Goal: Find specific page/section: Find specific page/section

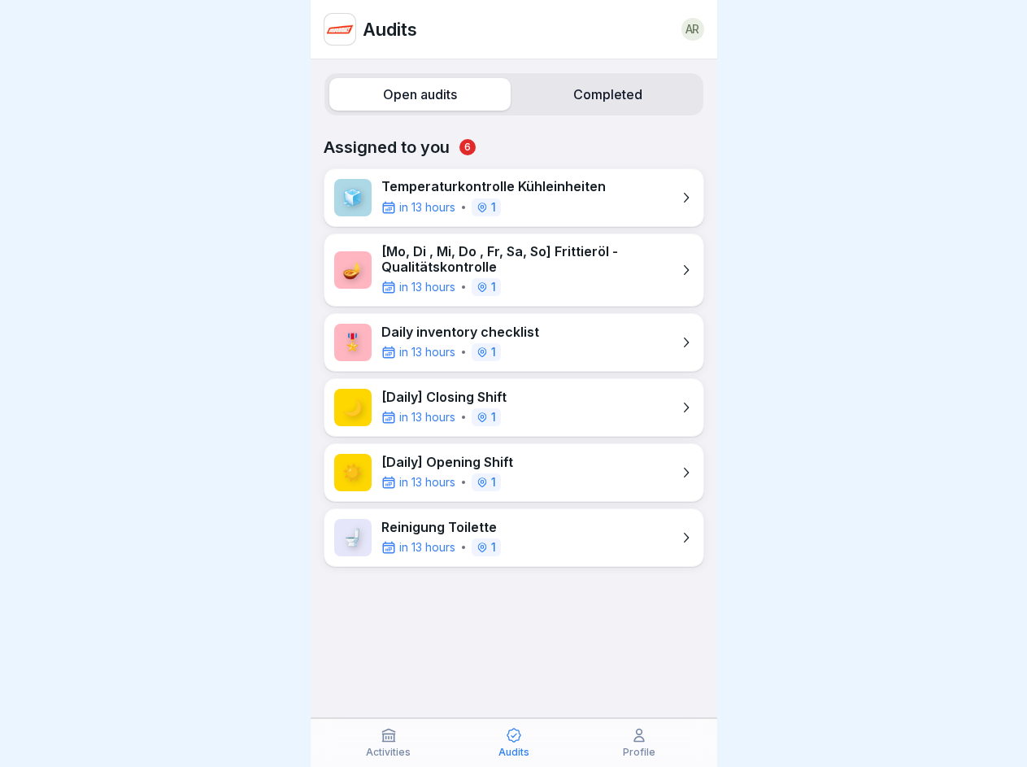
click at [416, 94] on label "Open audits" at bounding box center [419, 94] width 181 height 33
click at [597, 94] on label "Completed" at bounding box center [607, 94] width 181 height 33
click at [389, 742] on icon at bounding box center [388, 735] width 16 height 16
click at [514, 742] on icon at bounding box center [514, 735] width 16 height 16
click at [639, 742] on icon at bounding box center [639, 735] width 16 height 16
